Goal: Information Seeking & Learning: Check status

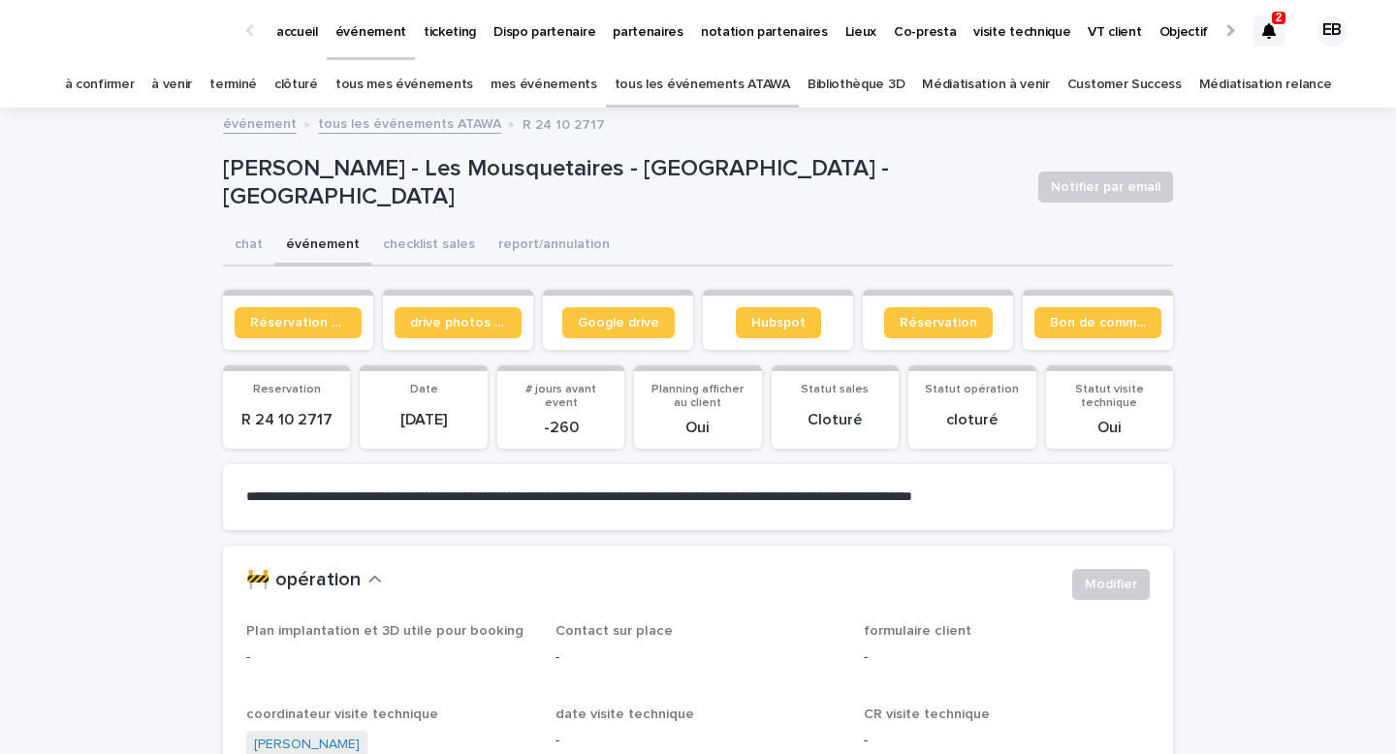
click at [1274, 28] on icon at bounding box center [1269, 31] width 14 height 16
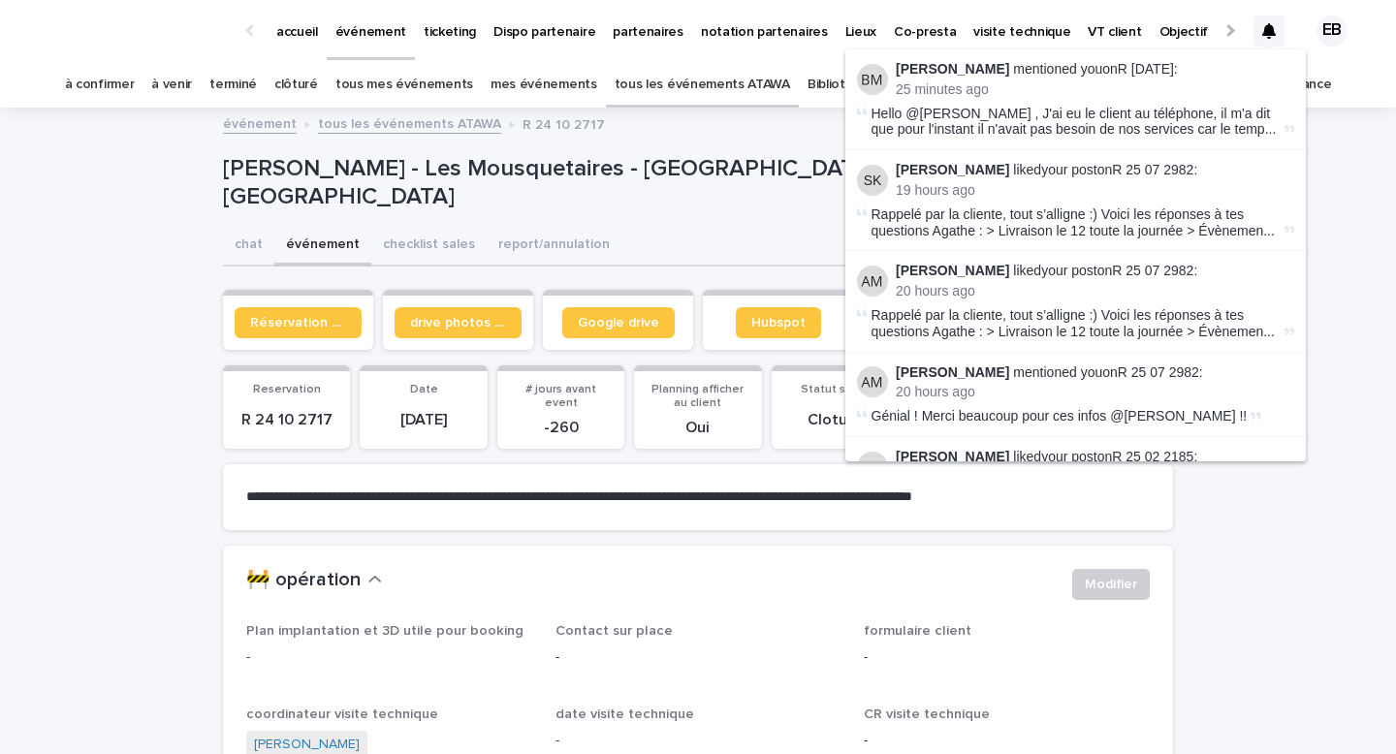
click at [1265, 22] on div at bounding box center [1269, 31] width 31 height 31
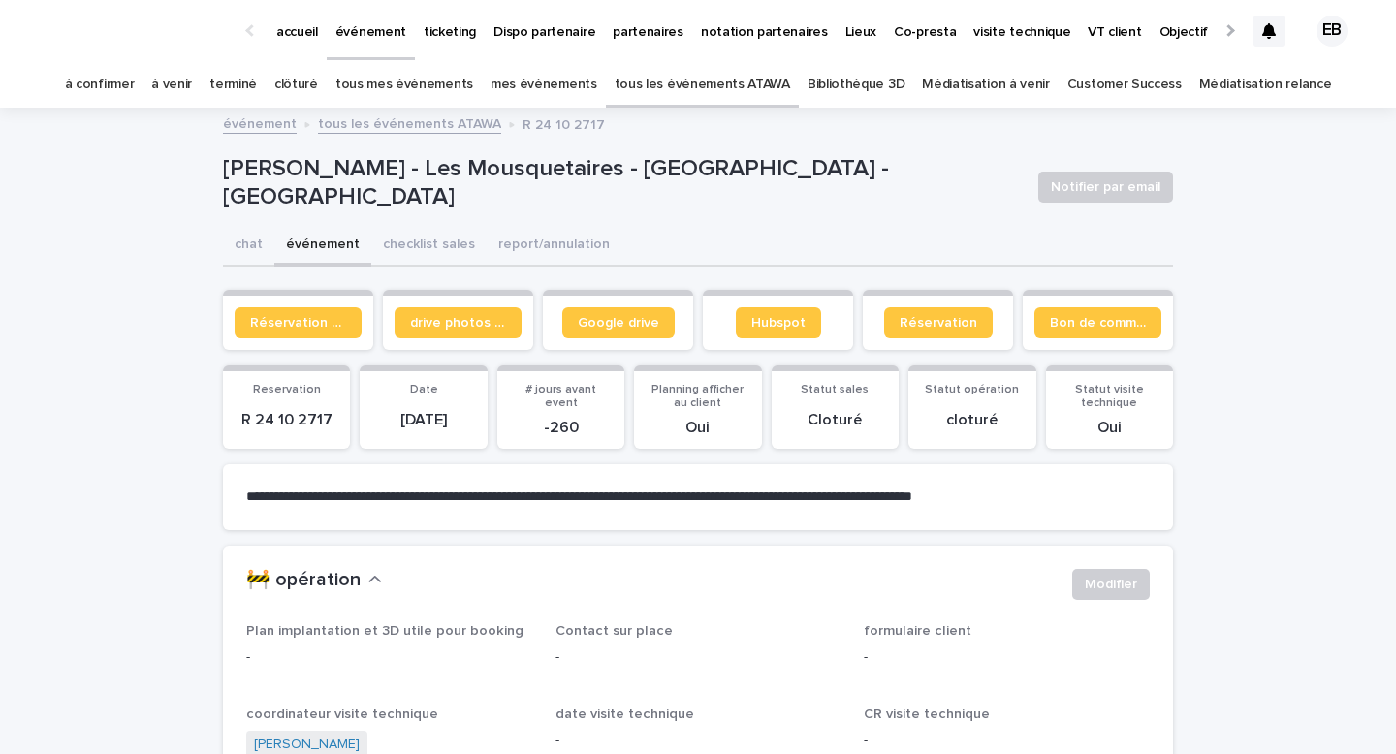
click at [1274, 30] on icon at bounding box center [1269, 31] width 14 height 16
click at [434, 195] on p "[PERSON_NAME] - Les Mousquetaires - [GEOGRAPHIC_DATA] - [GEOGRAPHIC_DATA]" at bounding box center [623, 183] width 800 height 56
click at [287, 44] on link "accueil" at bounding box center [297, 30] width 59 height 60
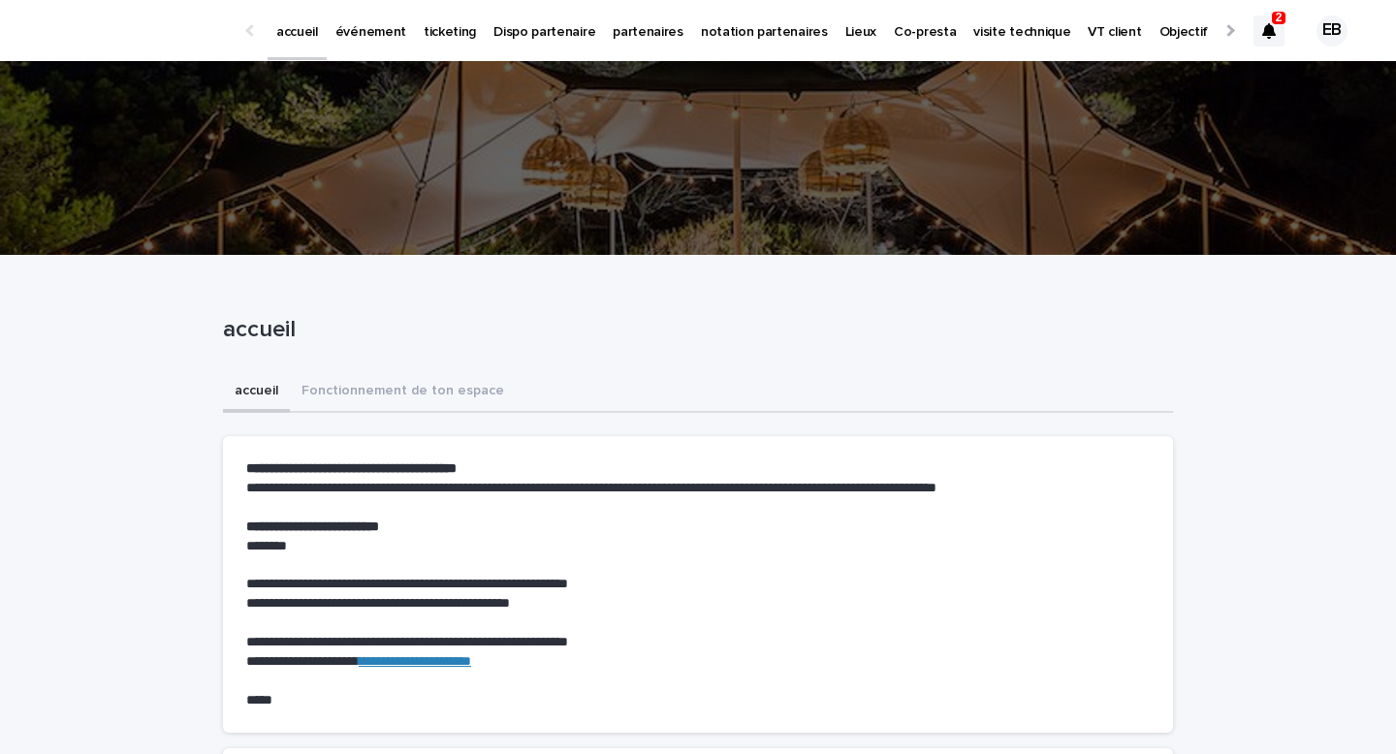
click at [1267, 29] on icon at bounding box center [1269, 31] width 14 height 16
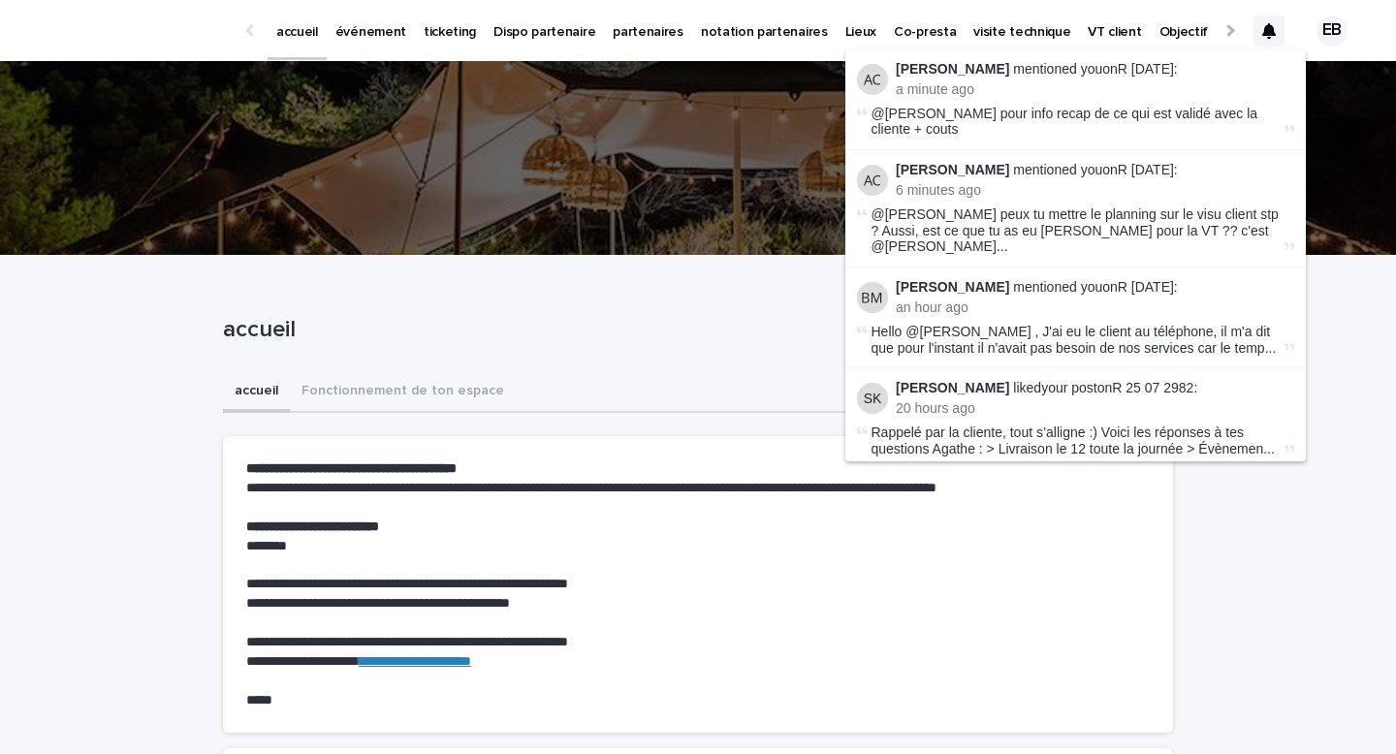
click at [1266, 29] on icon at bounding box center [1269, 31] width 14 height 16
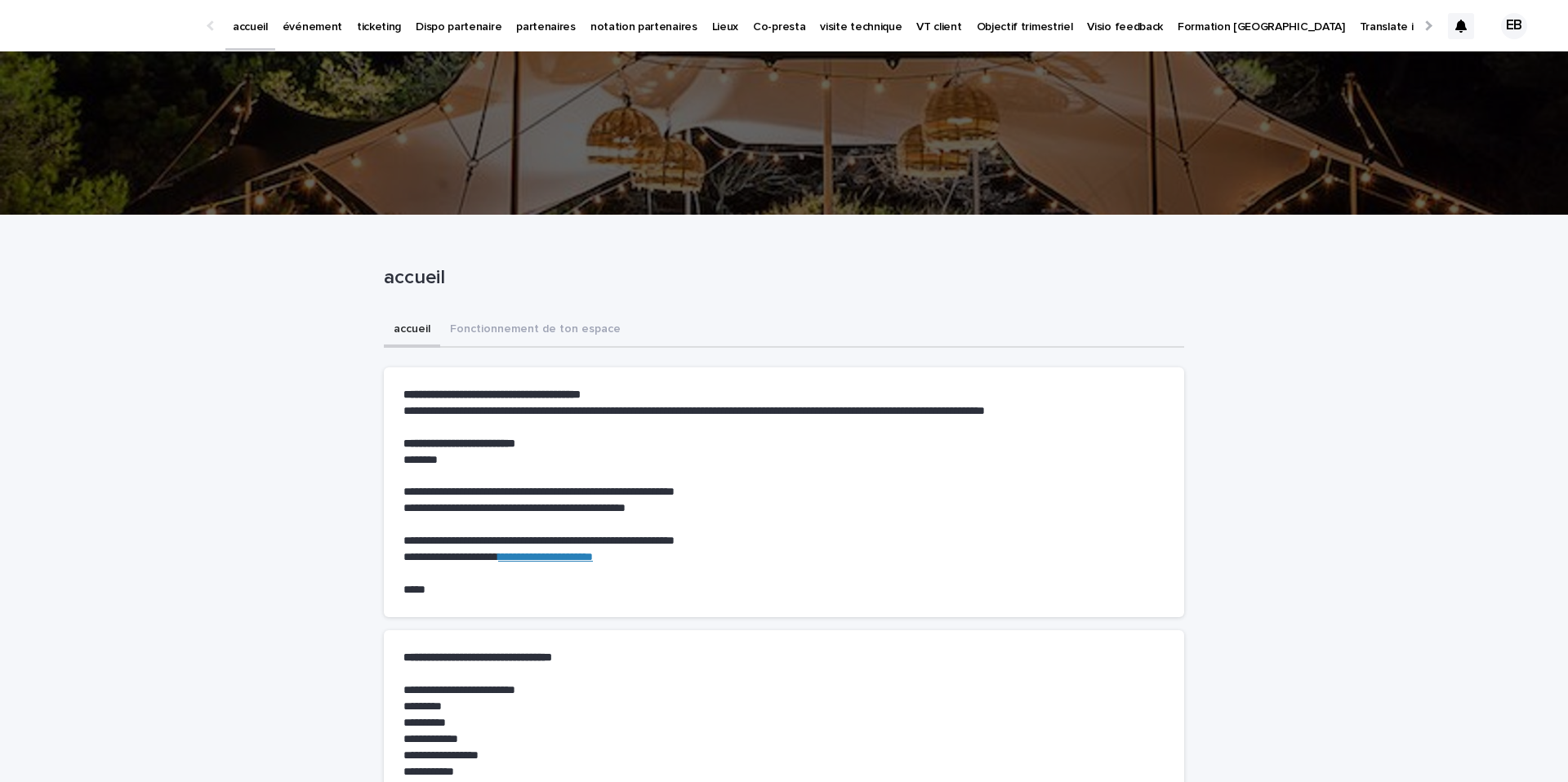
click at [280, 31] on div "événement" at bounding box center [312, 17] width 74 height 35
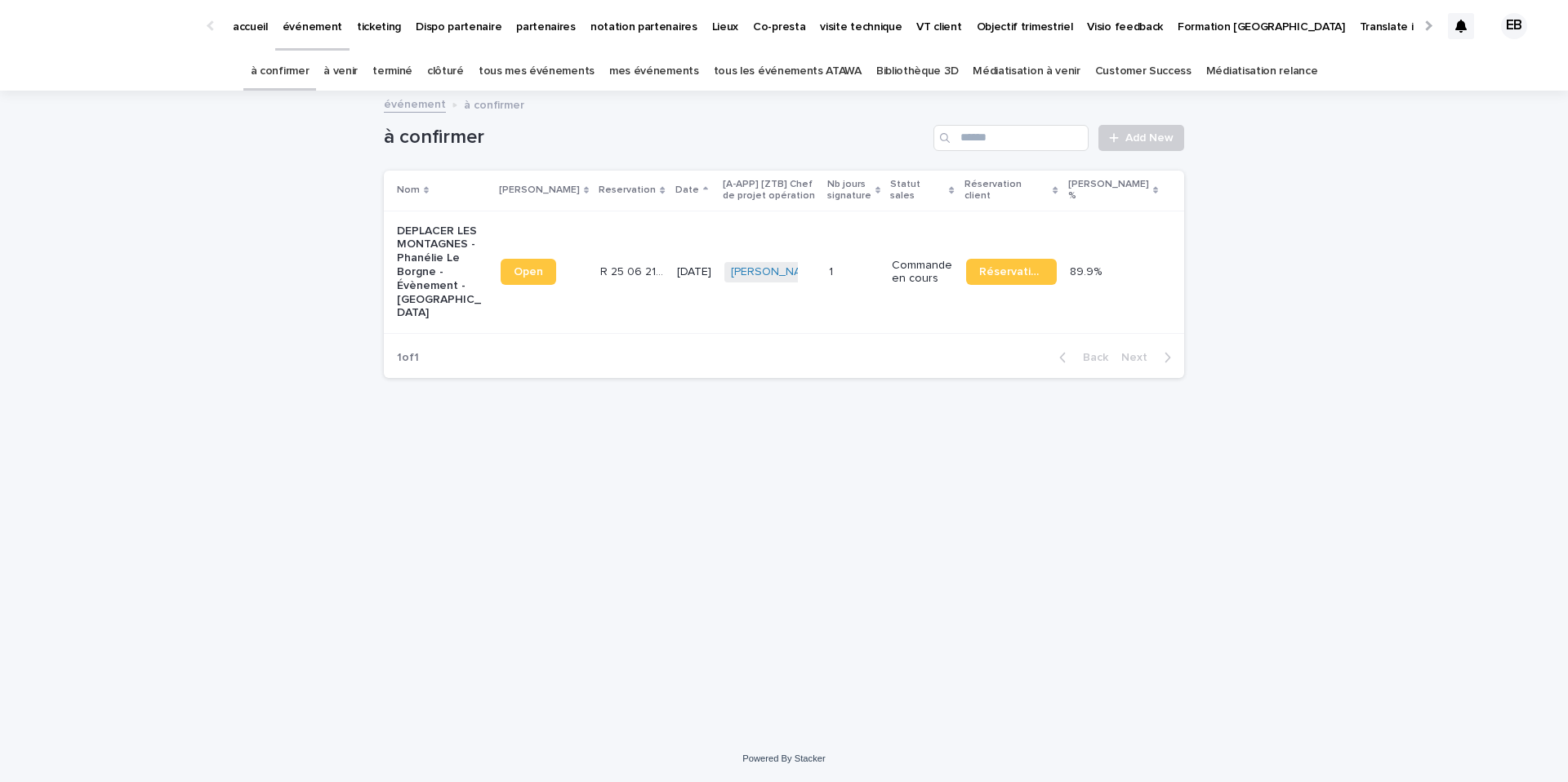
click at [795, 71] on link "tous les événements ATAWA" at bounding box center [787, 72] width 147 height 39
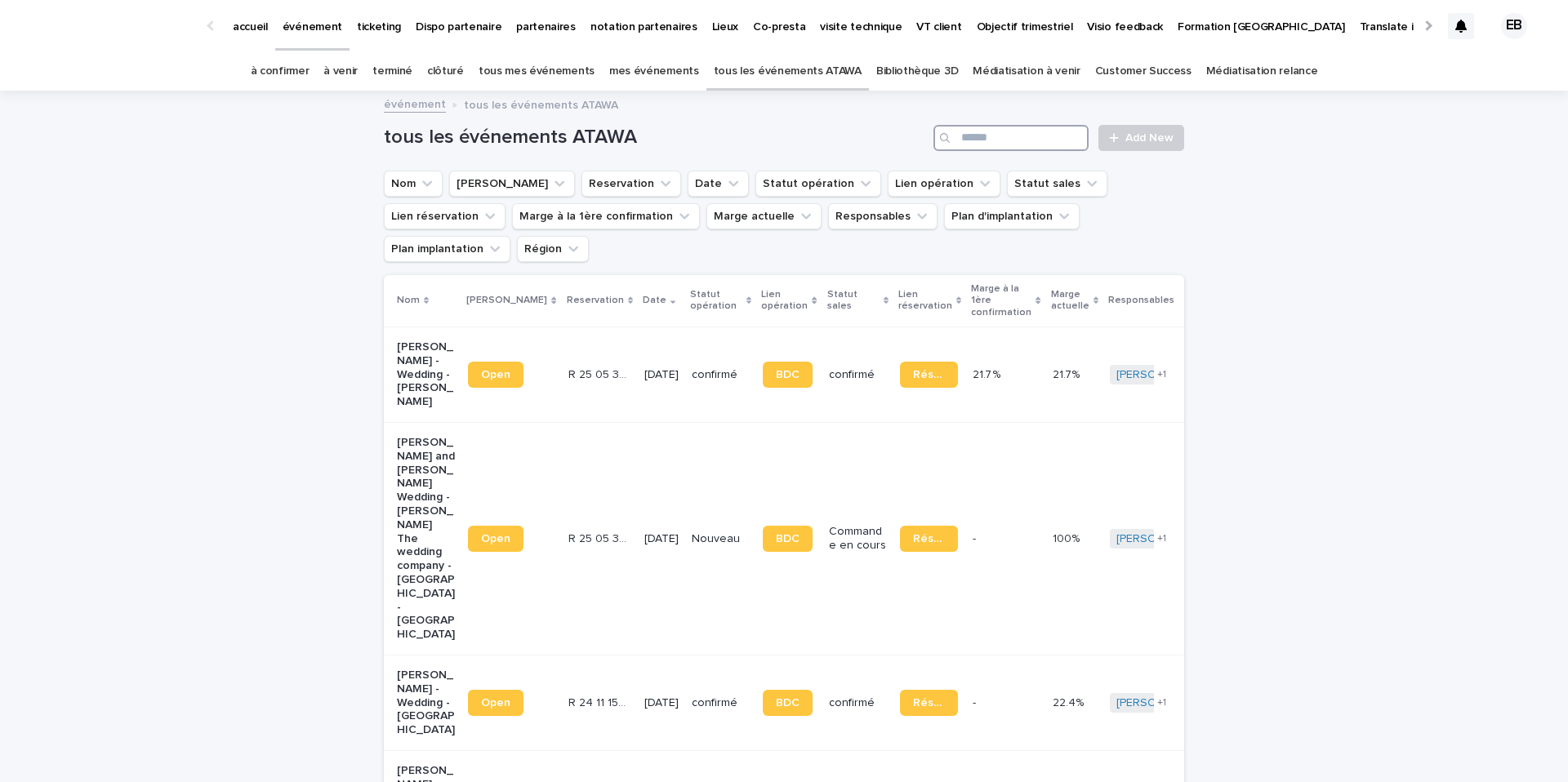
click at [1020, 133] on input "Search" at bounding box center [1011, 137] width 155 height 26
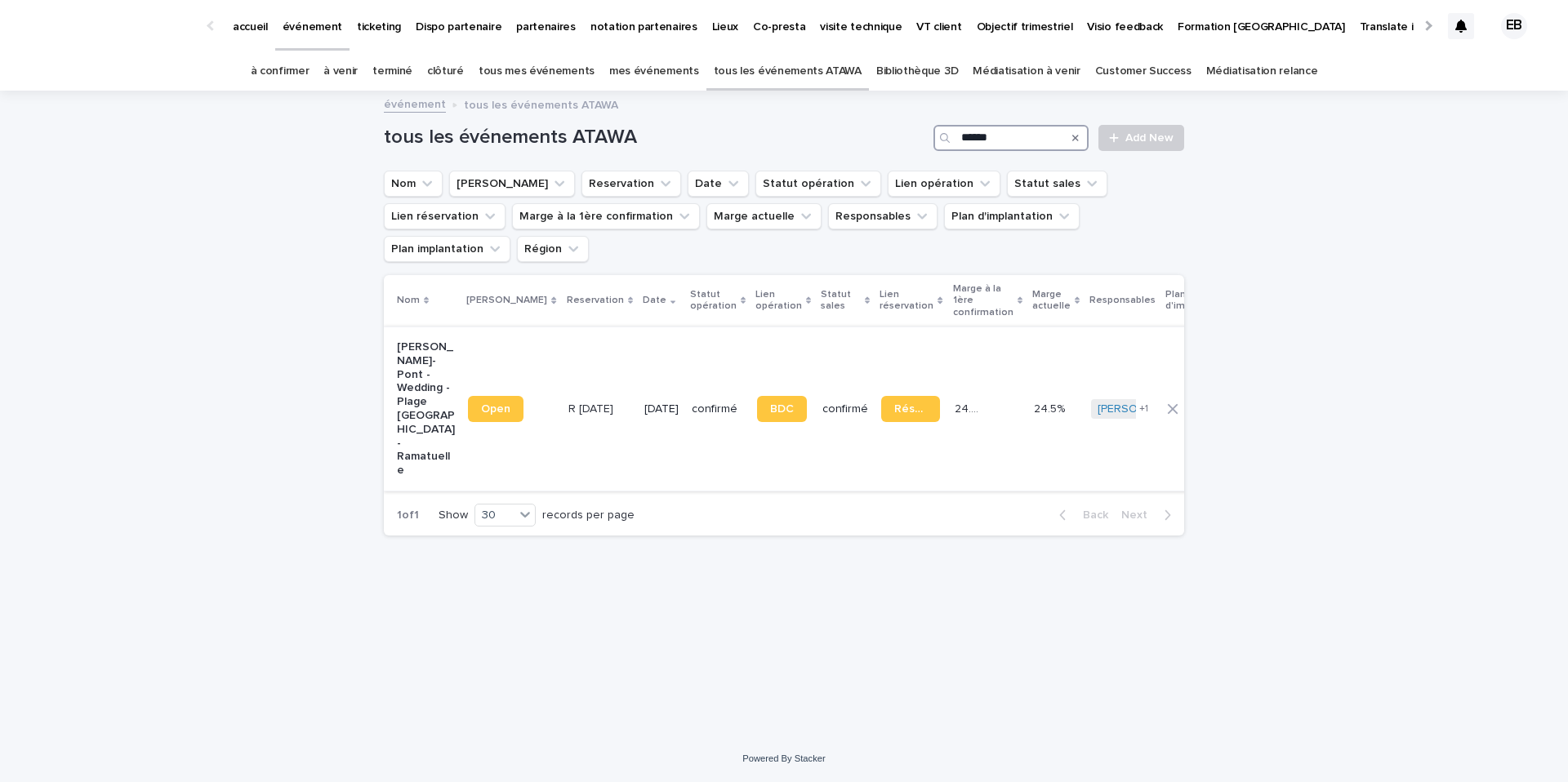
type input "******"
click at [637, 338] on td "14/9/2025" at bounding box center [661, 408] width 47 height 164
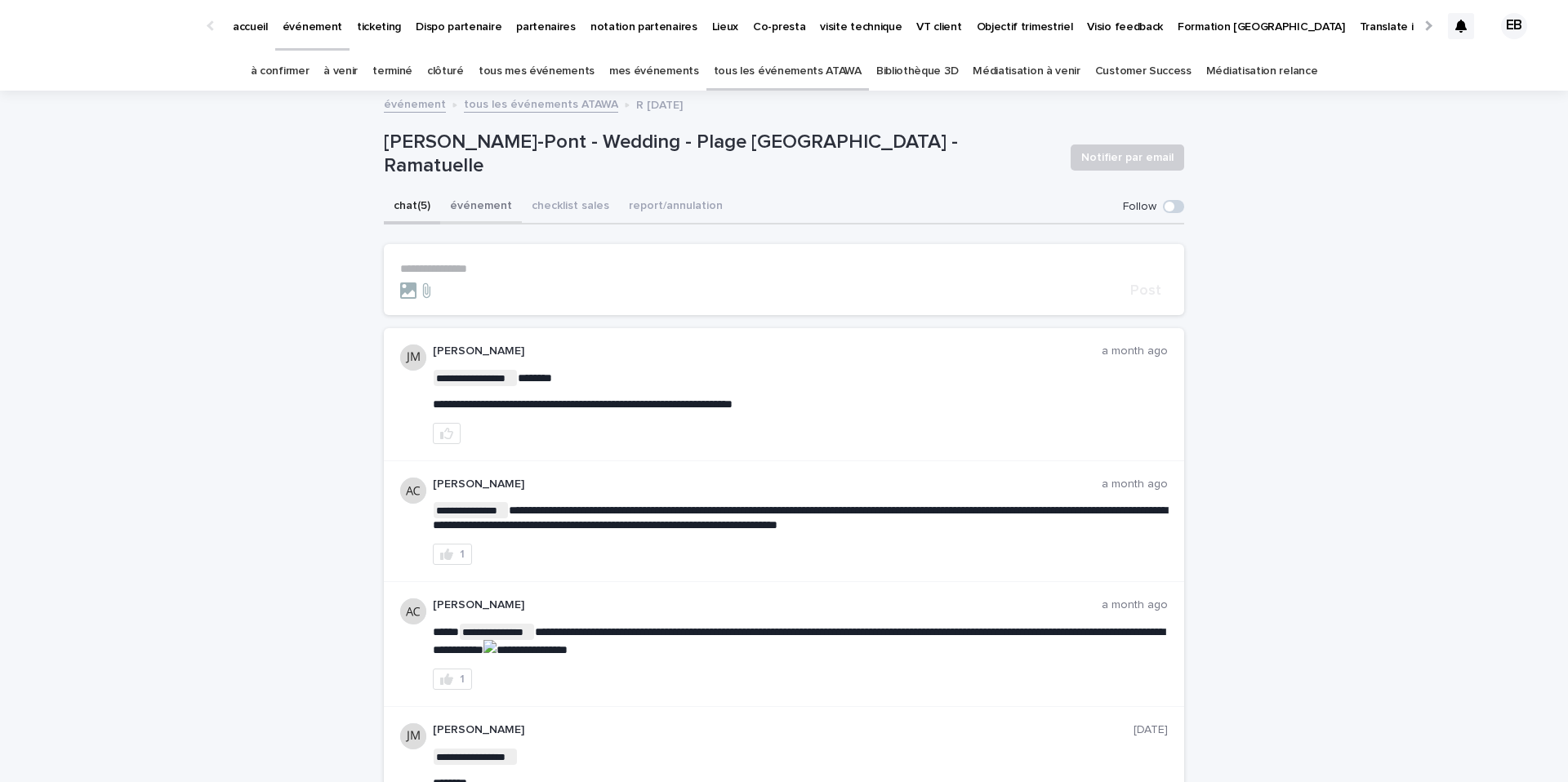
click at [485, 211] on button "événement" at bounding box center [481, 207] width 82 height 35
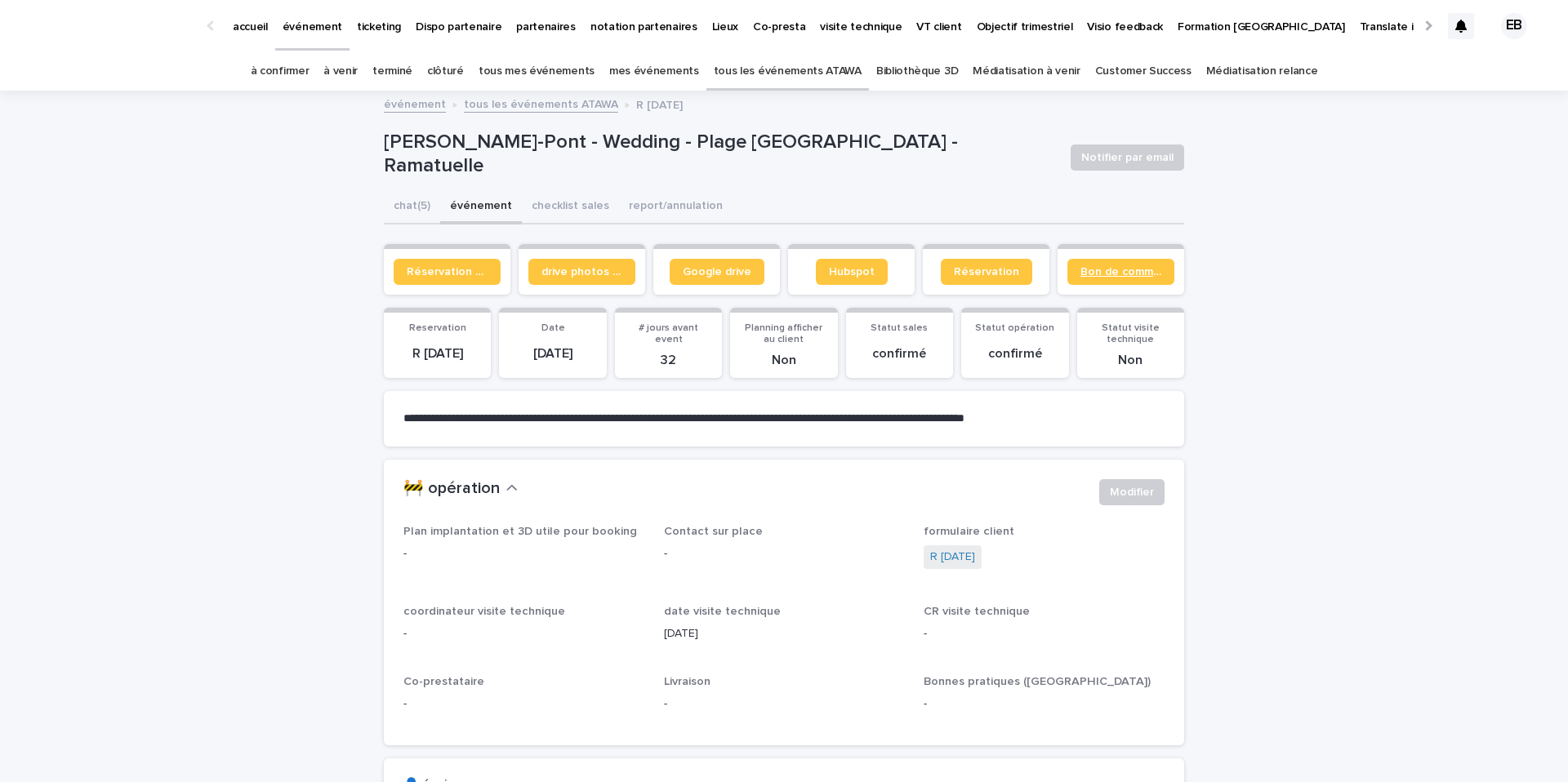
click at [1147, 274] on span "Bon de commande" at bounding box center [1121, 272] width 81 height 12
click at [450, 270] on span "Réservation client" at bounding box center [447, 272] width 81 height 12
click at [424, 201] on button "chat (5)" at bounding box center [412, 207] width 56 height 35
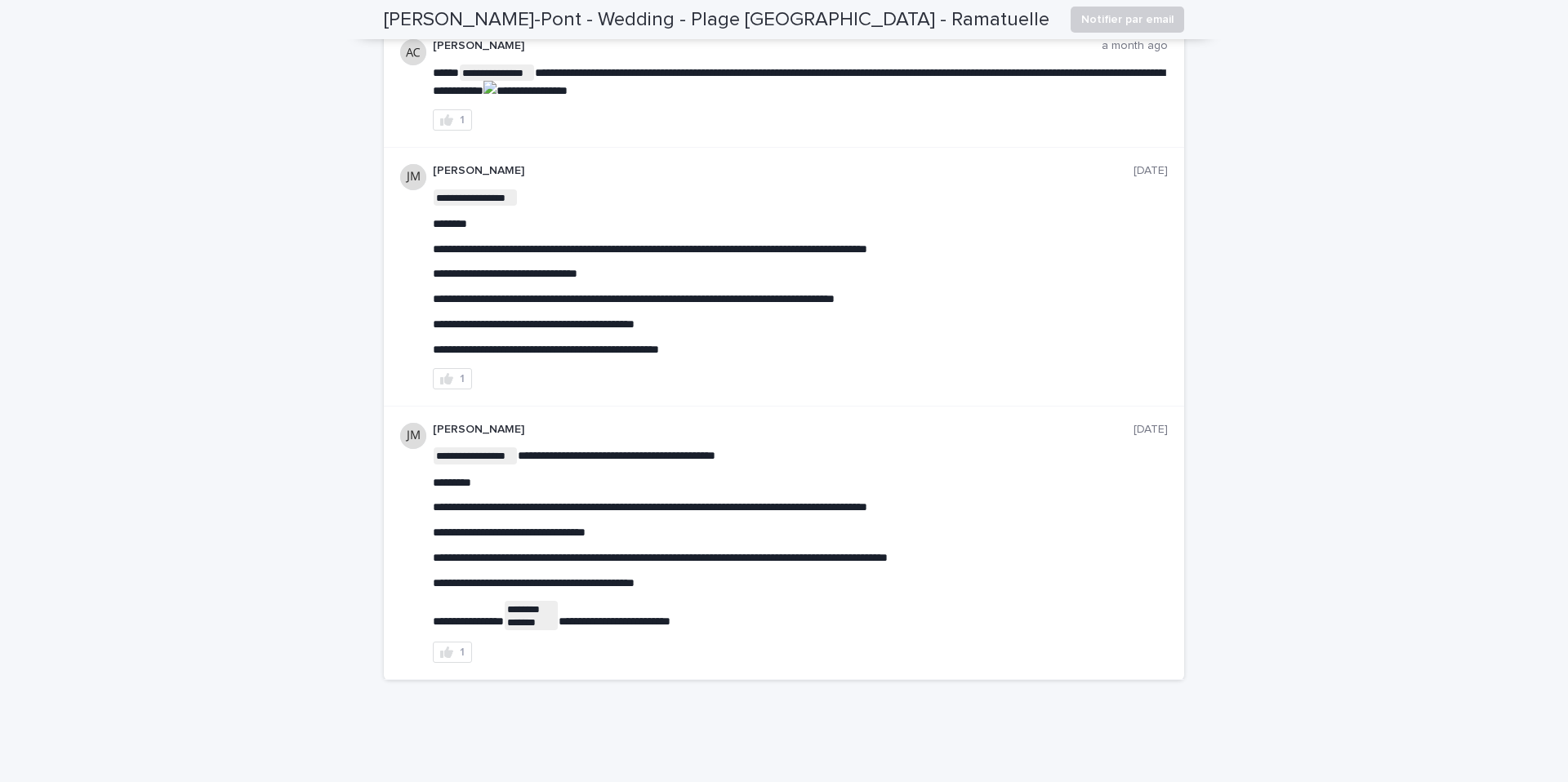
scroll to position [595, 0]
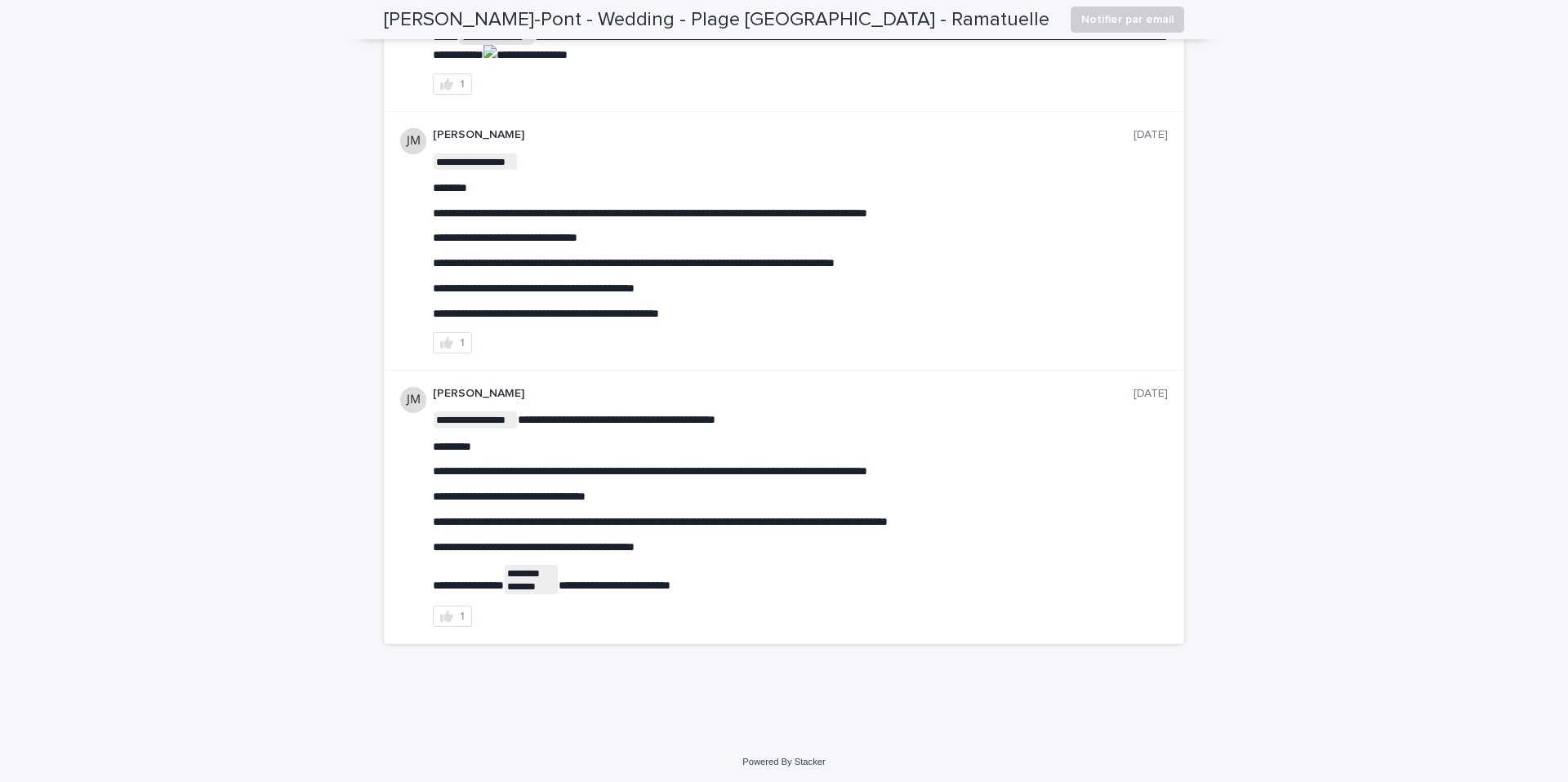
drag, startPoint x: 563, startPoint y: 306, endPoint x: 717, endPoint y: 306, distance: 154.0
click at [717, 307] on p "**********" at bounding box center [800, 314] width 735 height 13
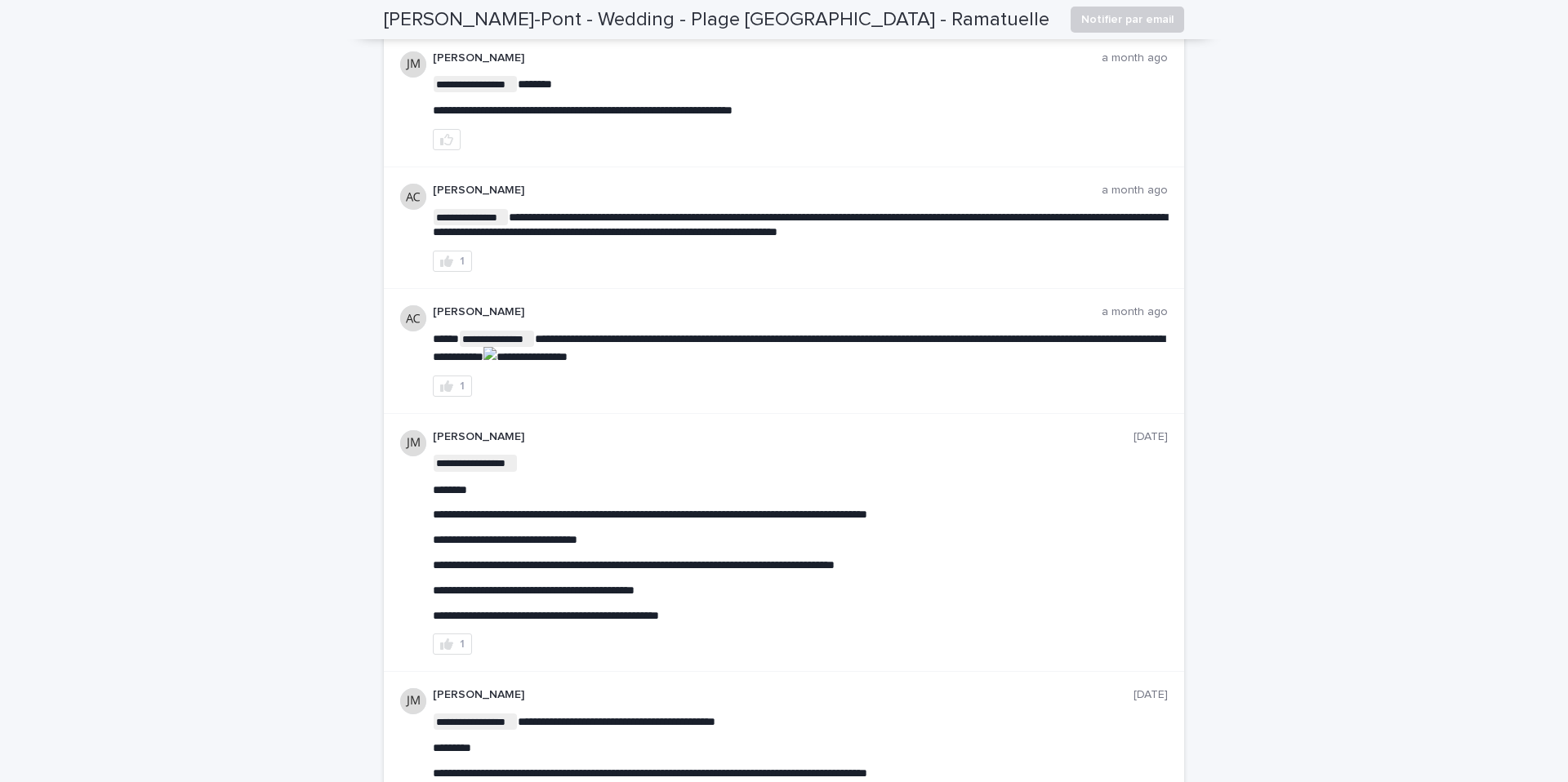
scroll to position [449, 0]
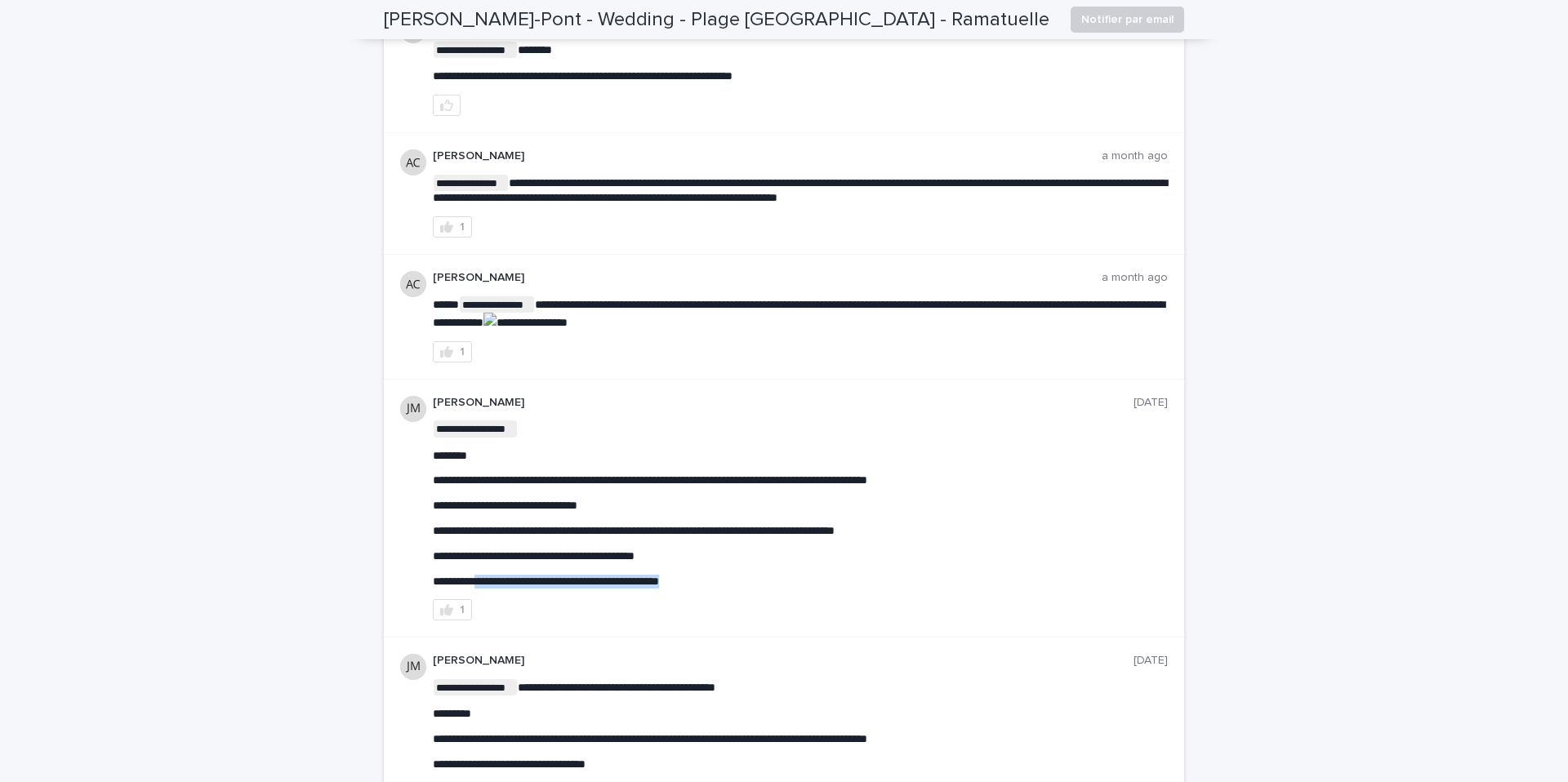
drag, startPoint x: 486, startPoint y: 576, endPoint x: 765, endPoint y: 576, distance: 279.0
click at [765, 576] on p "**********" at bounding box center [800, 582] width 735 height 13
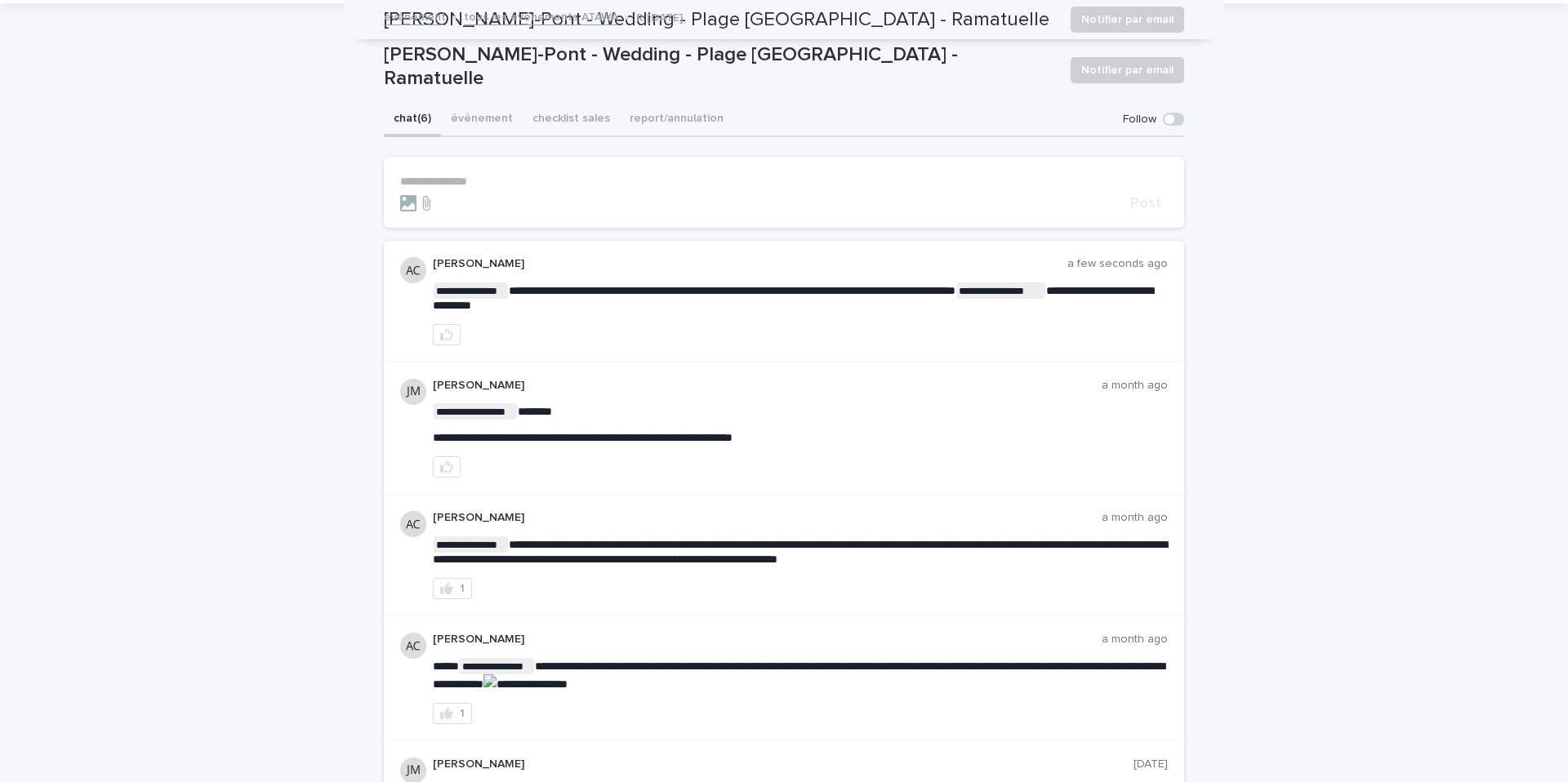
scroll to position [0, 0]
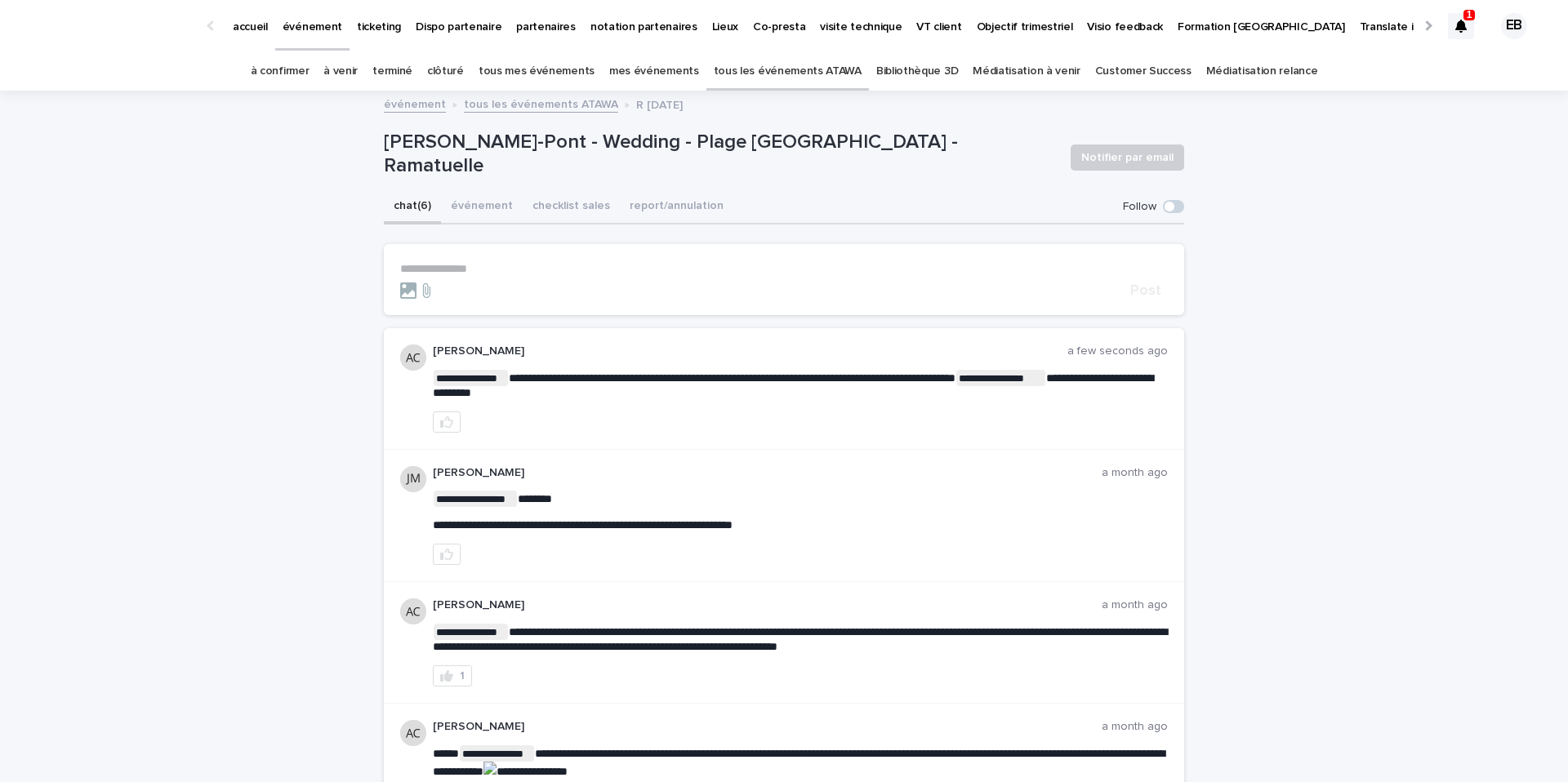
click at [1453, 20] on div at bounding box center [1460, 26] width 26 height 26
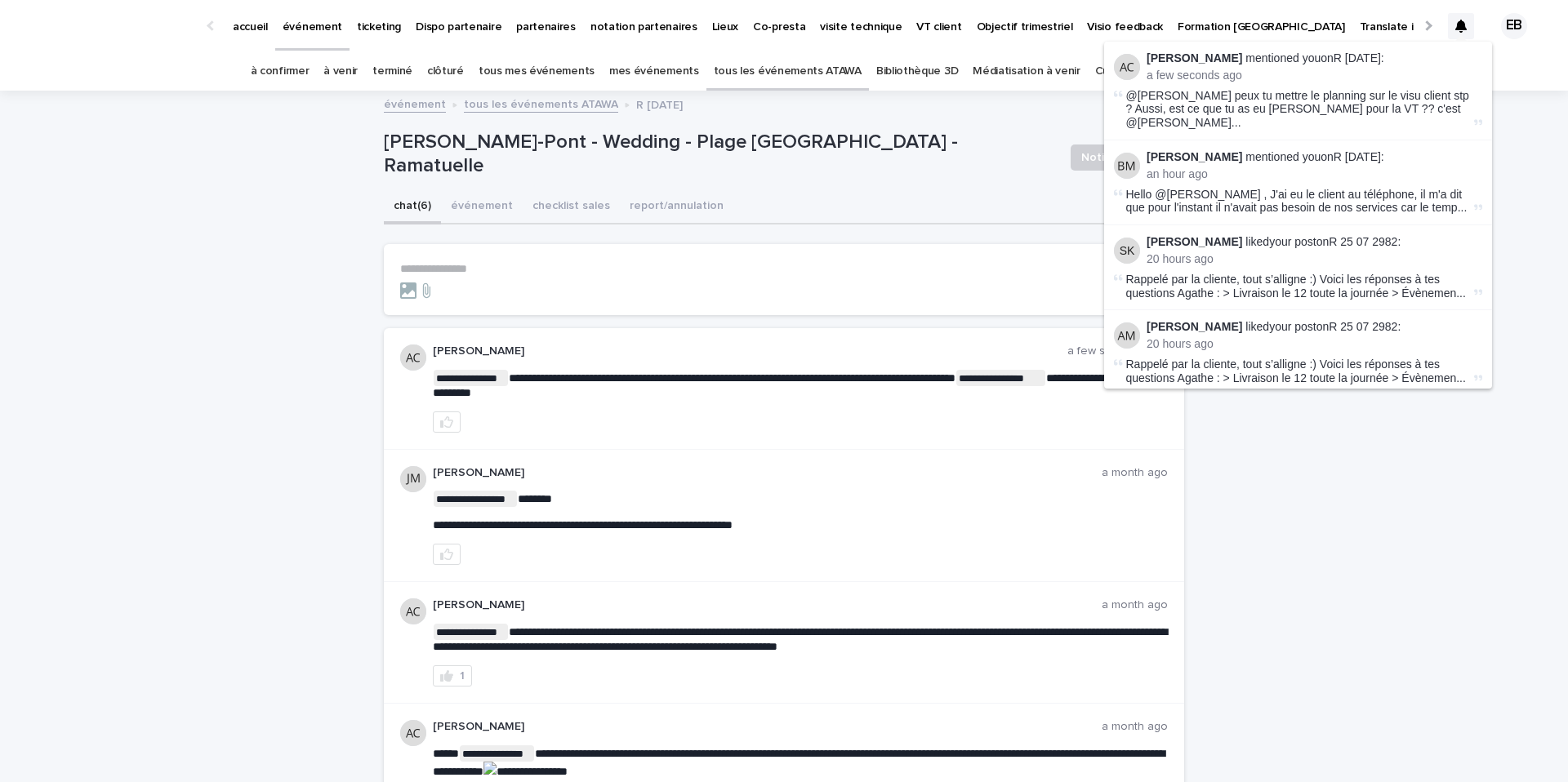
click at [1462, 20] on icon at bounding box center [1461, 26] width 12 height 13
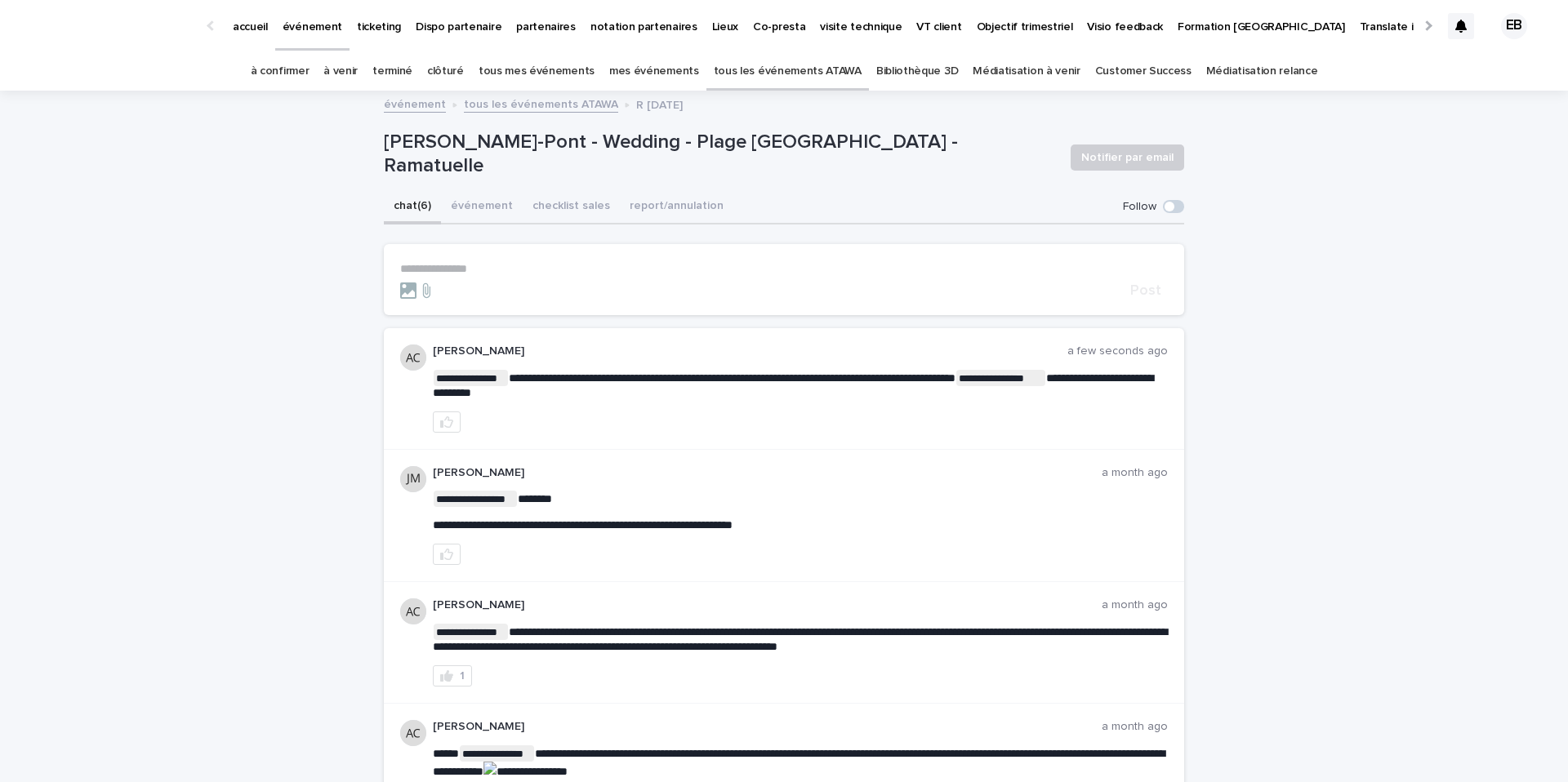
click at [995, 179] on div "Alice Laroue-Pont - Wedding - Plage la Serena - Ramatuelle Notifier par email" at bounding box center [784, 157] width 800 height 66
click at [470, 213] on button "événement" at bounding box center [482, 207] width 82 height 35
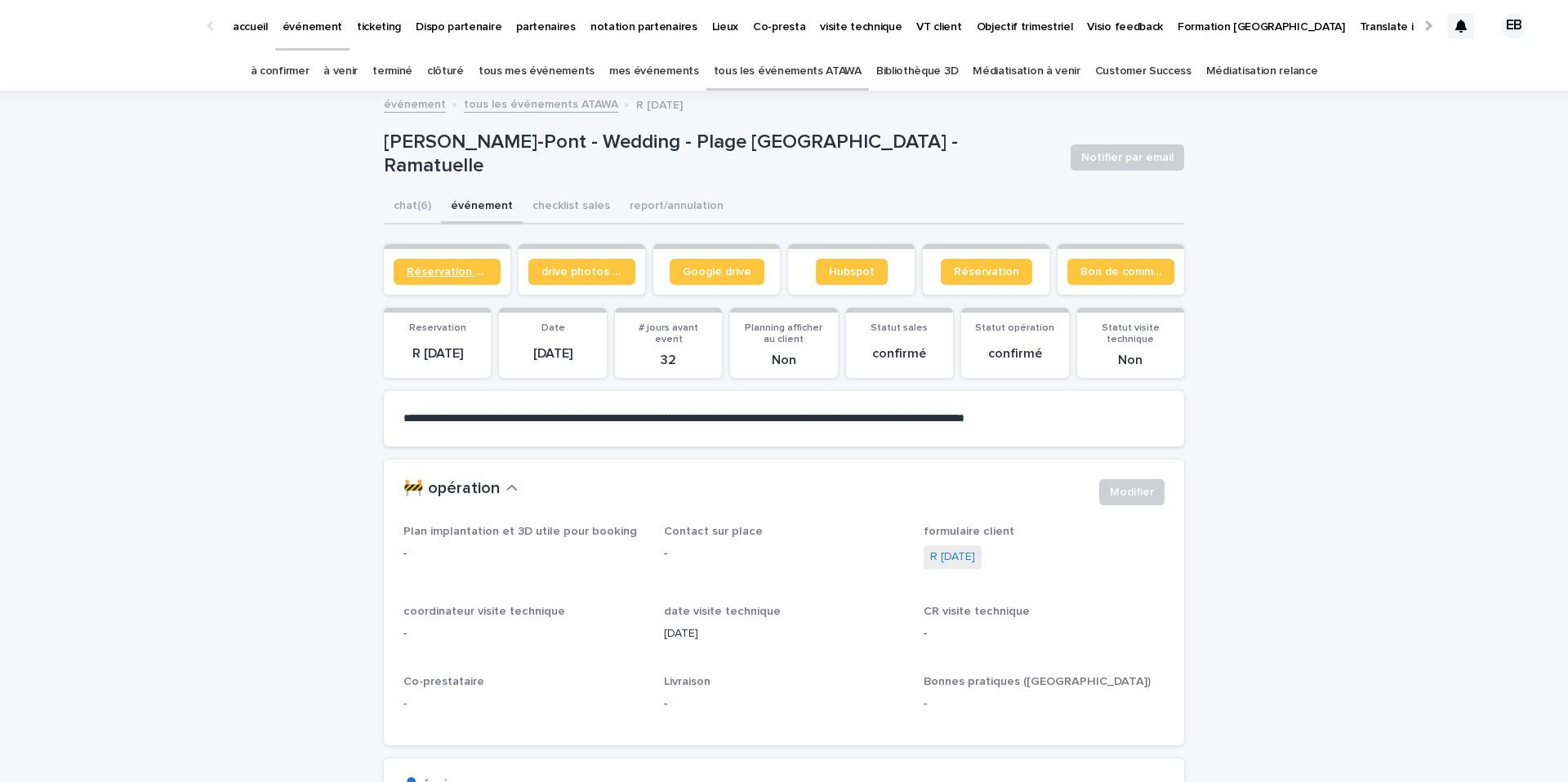
click at [451, 282] on link "Réservation client" at bounding box center [446, 271] width 107 height 26
click at [419, 211] on button "chat (6)" at bounding box center [413, 207] width 57 height 35
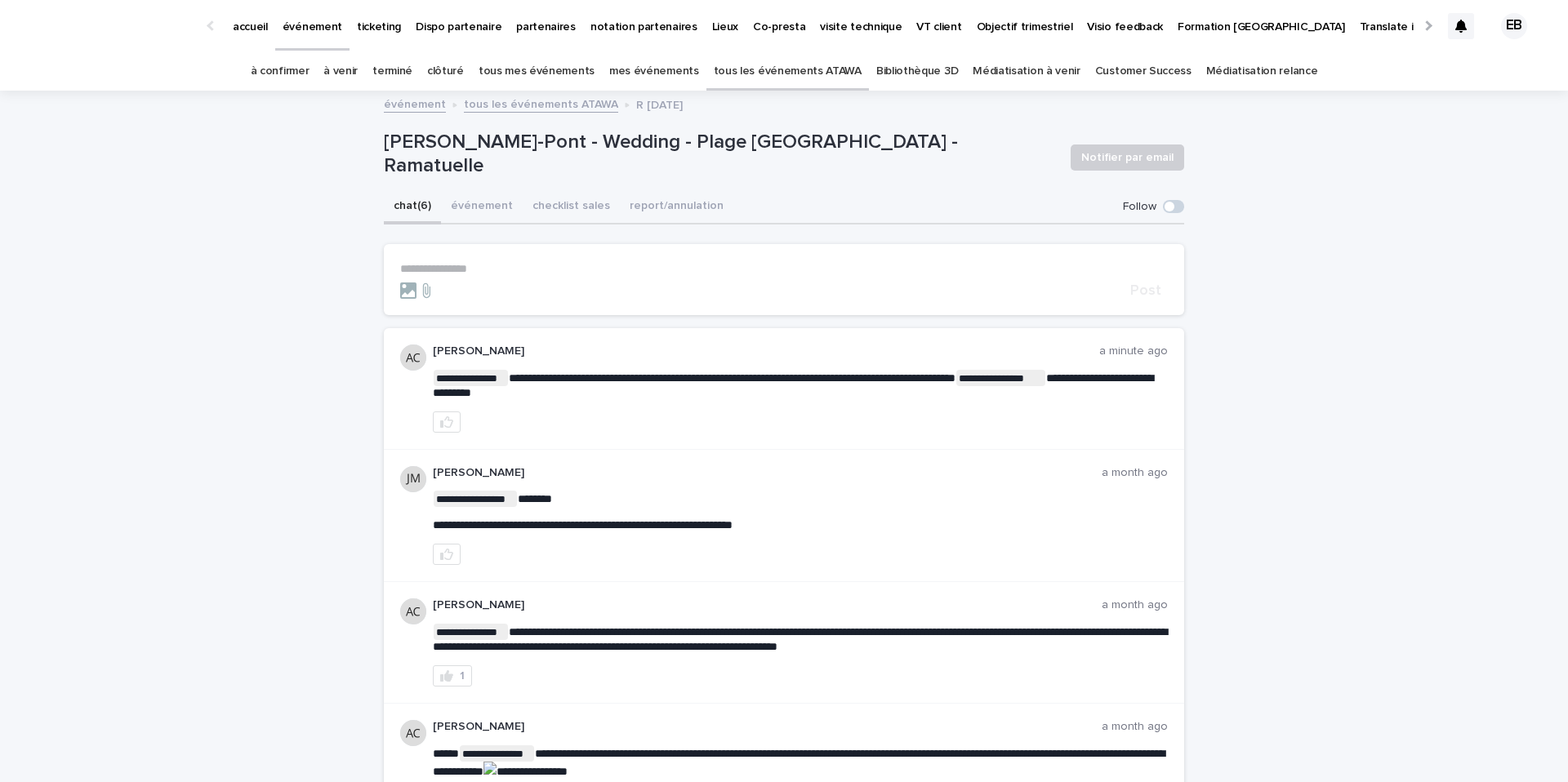
scroll to position [221, 0]
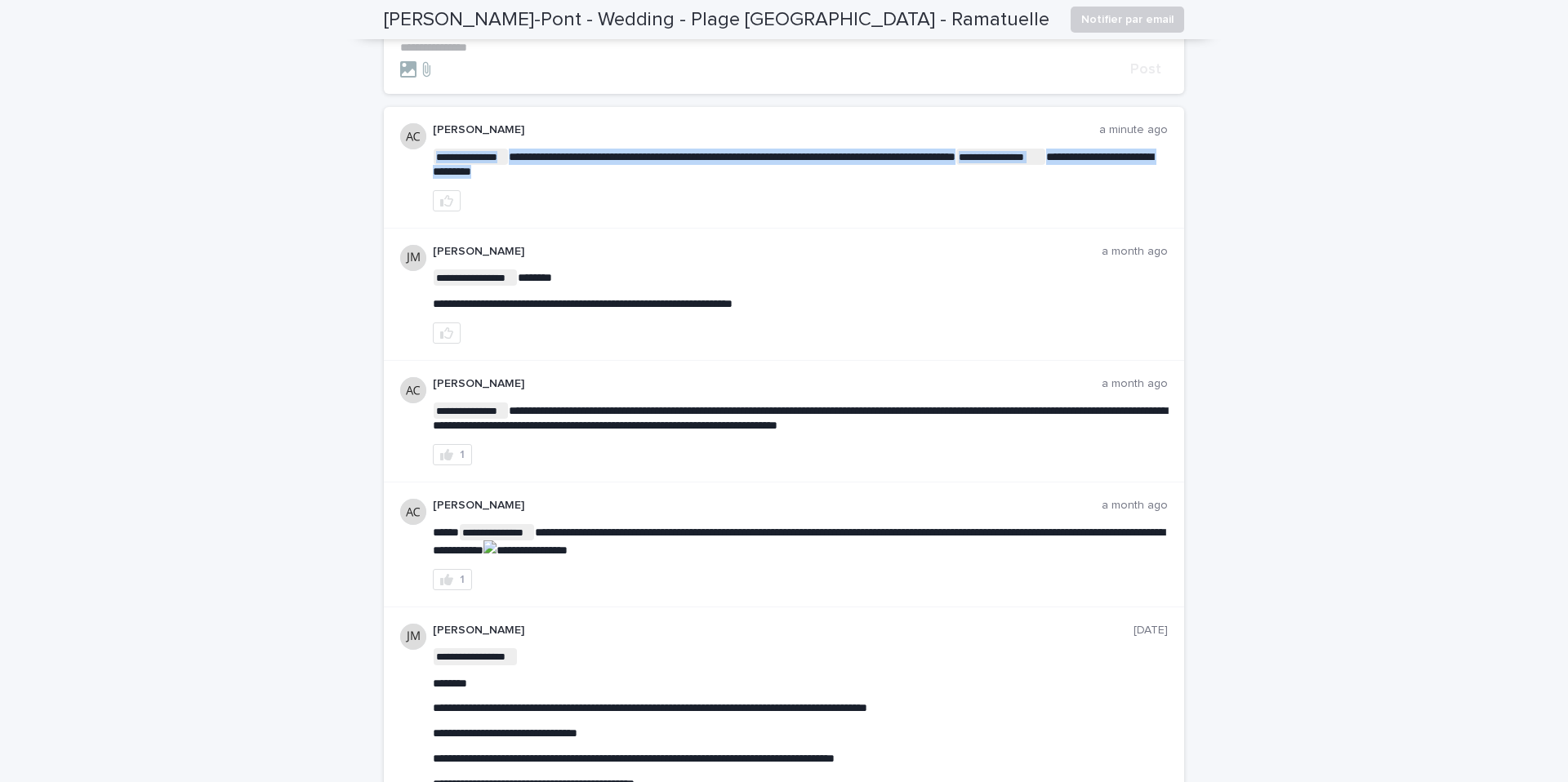
drag, startPoint x: 513, startPoint y: 156, endPoint x: 611, endPoint y: 166, distance: 98.5
click at [611, 166] on p "**********" at bounding box center [800, 163] width 735 height 30
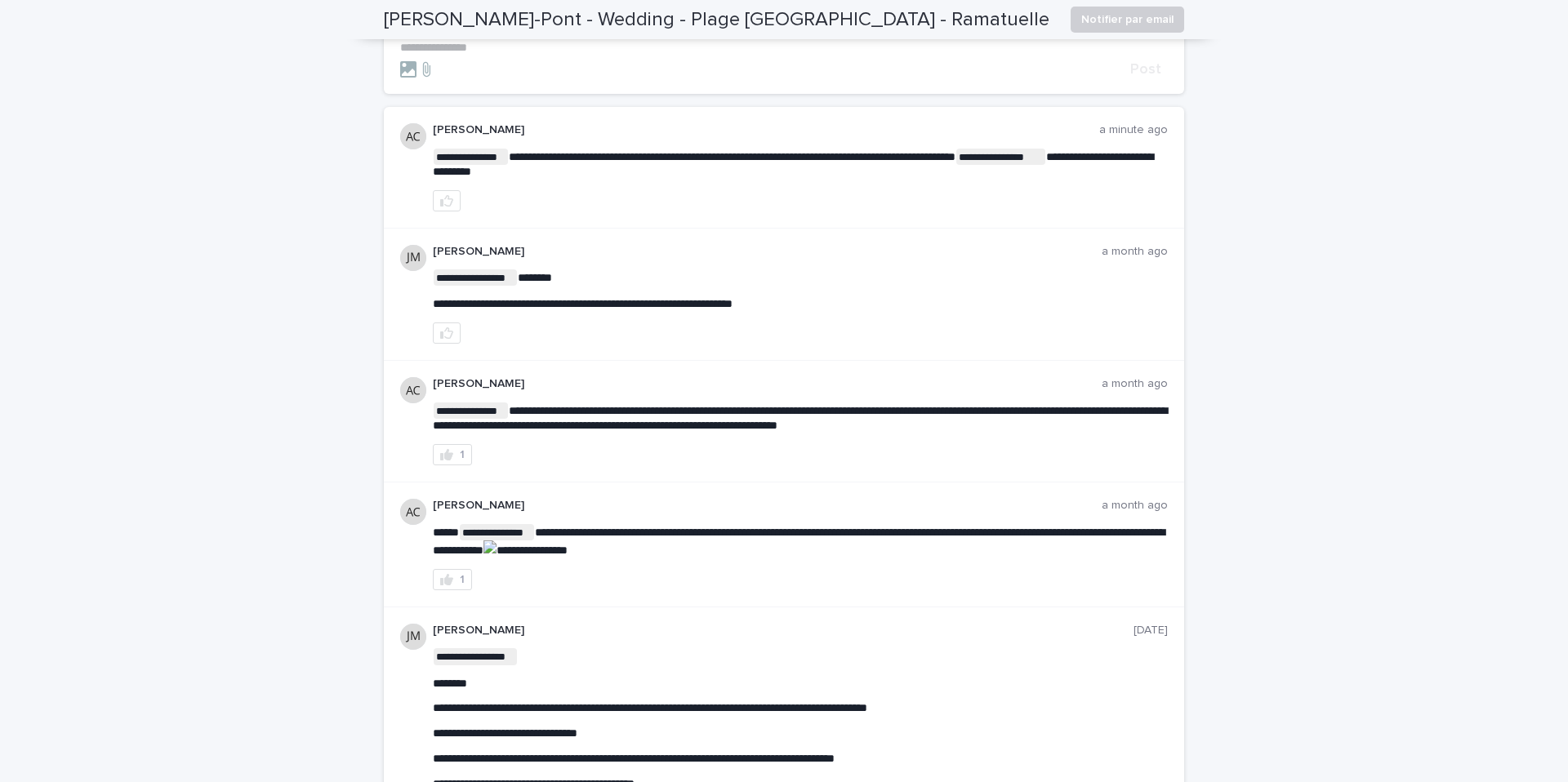
drag, startPoint x: 514, startPoint y: 501, endPoint x: 428, endPoint y: 500, distance: 86.0
click at [428, 500] on div "**********" at bounding box center [784, 545] width 800 height 125
click at [428, 500] on div at bounding box center [416, 511] width 33 height 26
drag, startPoint x: 436, startPoint y: 382, endPoint x: 563, endPoint y: 386, distance: 127.1
click at [563, 383] on p "[PERSON_NAME]" at bounding box center [767, 384] width 669 height 13
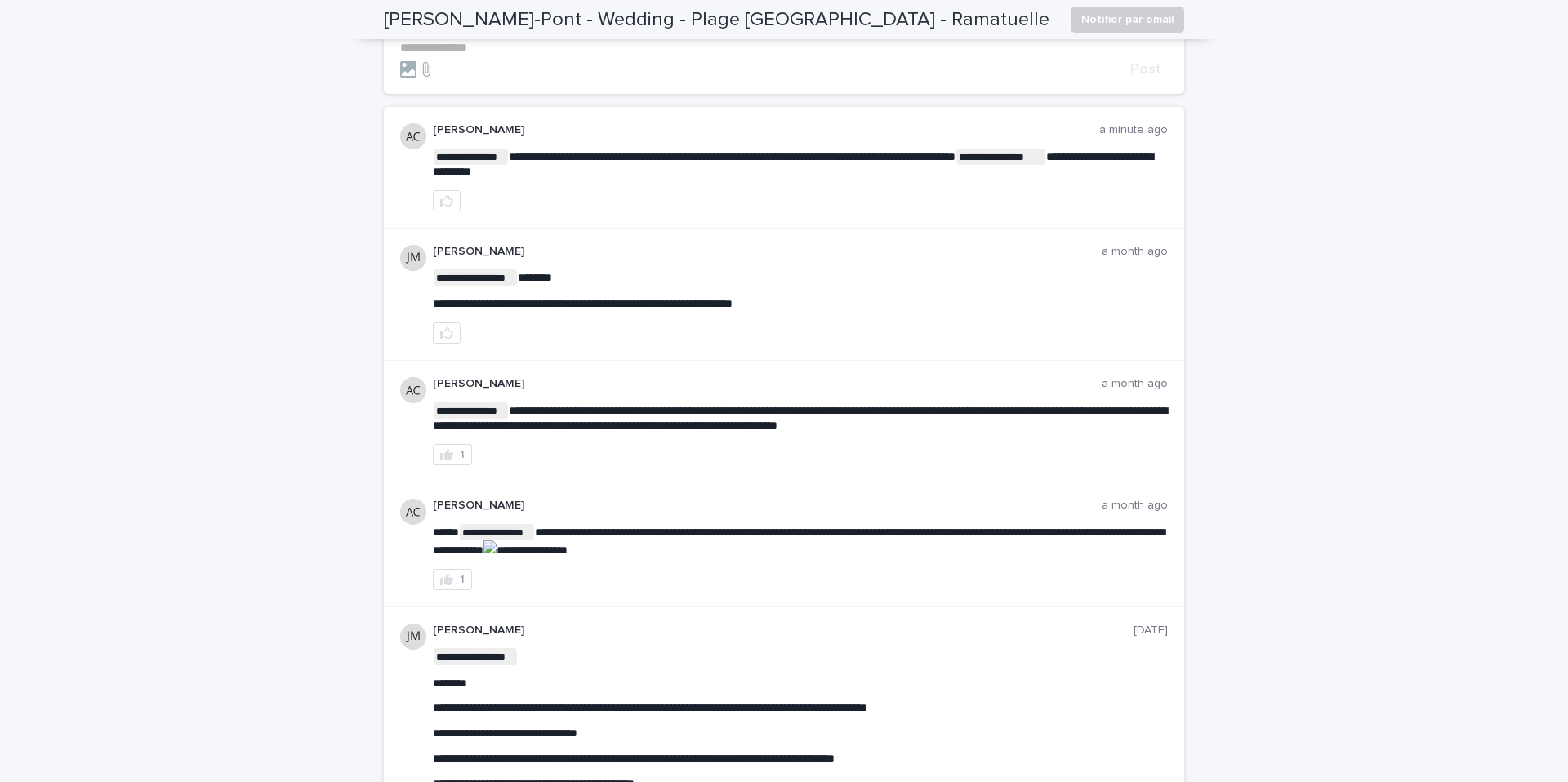
click at [563, 386] on p "[PERSON_NAME]" at bounding box center [767, 384] width 669 height 13
